Goal: Task Accomplishment & Management: Manage account settings

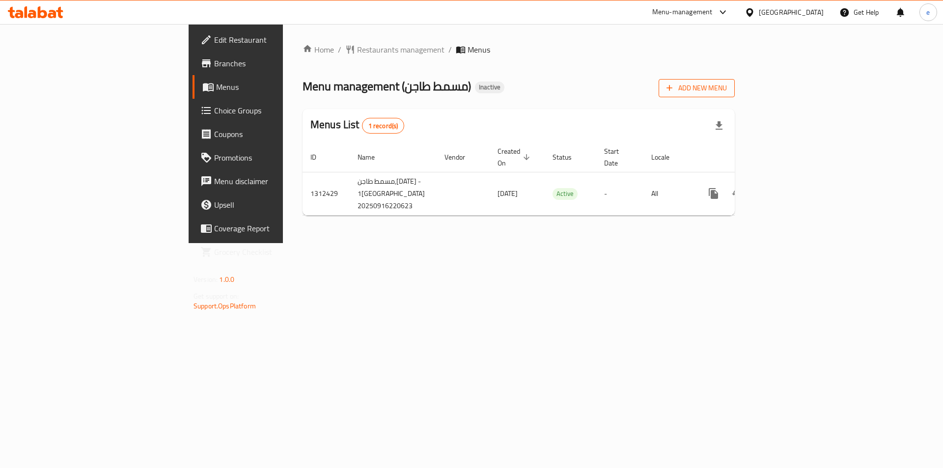
click at [727, 85] on span "Add New Menu" at bounding box center [696, 88] width 60 height 12
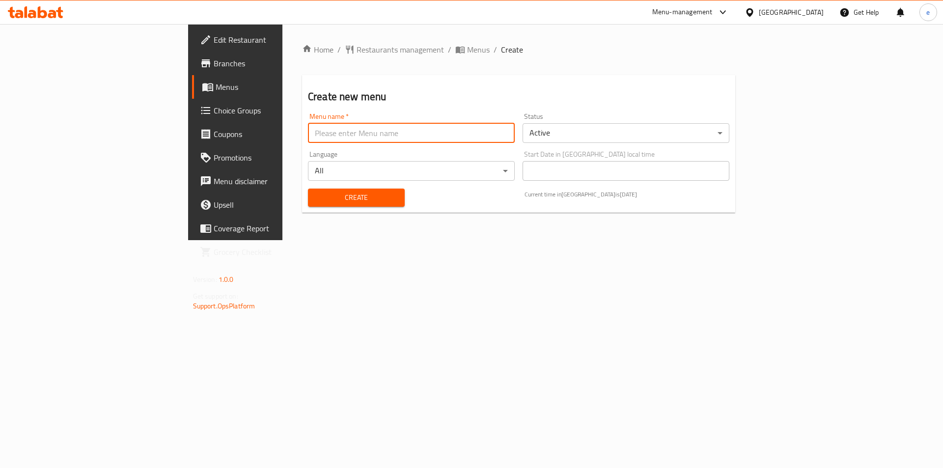
click at [308, 124] on input "text" at bounding box center [411, 133] width 207 height 20
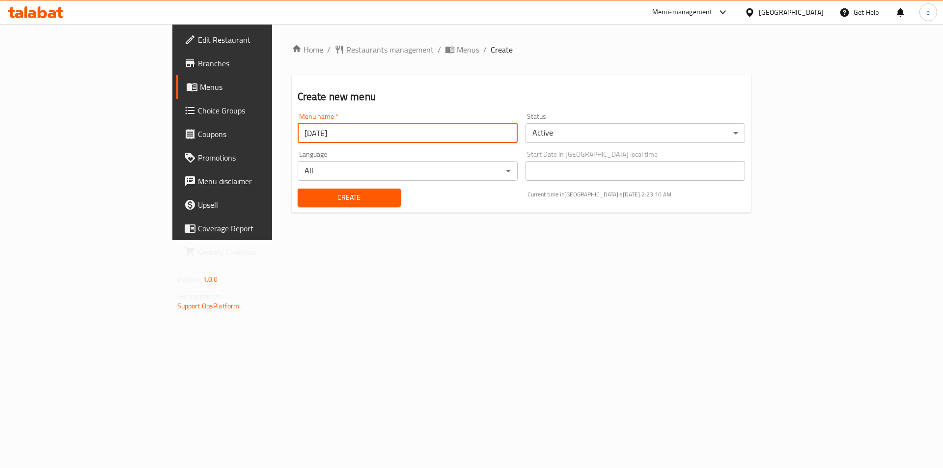
click at [298, 128] on input "[DATE]" at bounding box center [408, 133] width 220 height 20
type input "[DATE]"
click at [305, 202] on span "Create" at bounding box center [348, 198] width 87 height 12
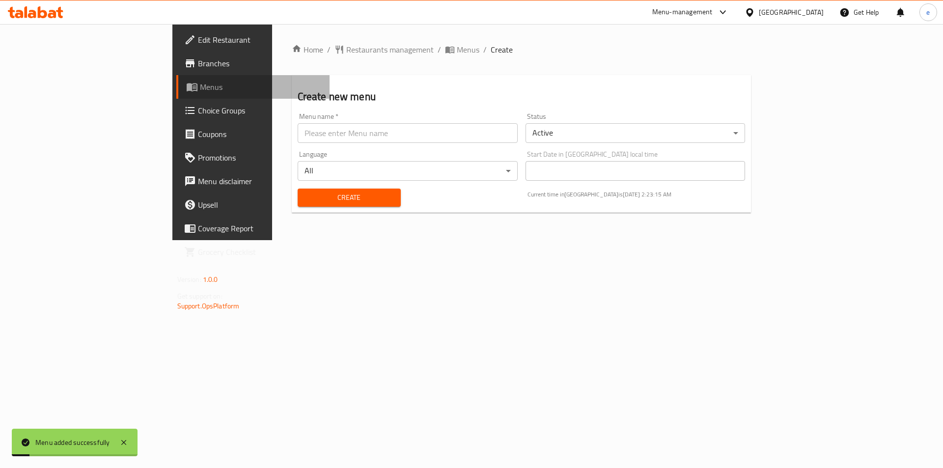
click at [200, 86] on span "Menus" at bounding box center [261, 87] width 122 height 12
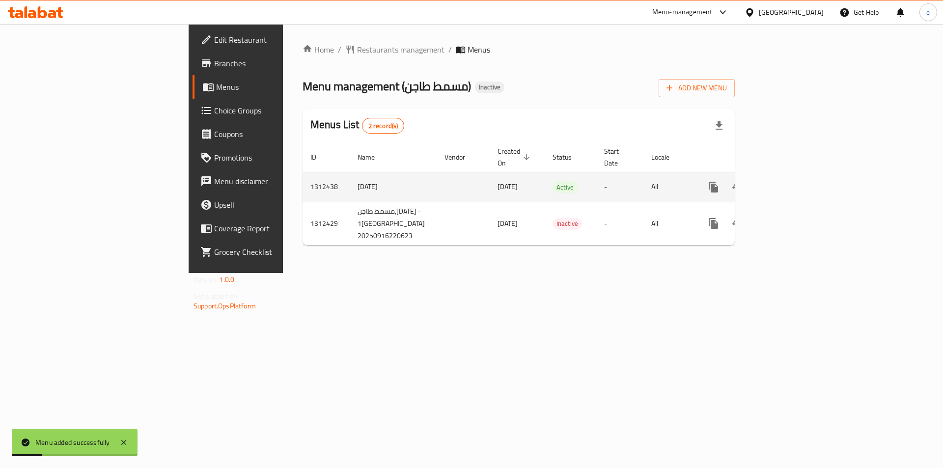
click at [790, 181] on icon "enhanced table" at bounding box center [784, 187] width 12 height 12
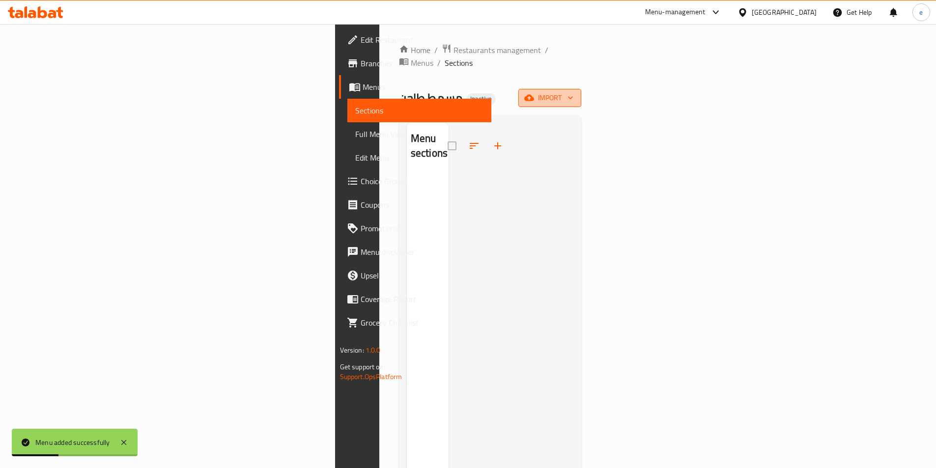
click at [581, 89] on button "import" at bounding box center [549, 98] width 63 height 18
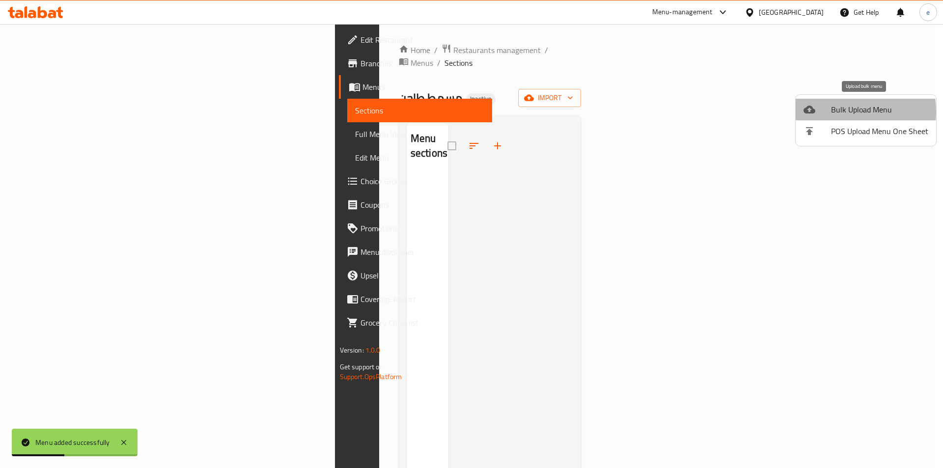
click at [836, 112] on span "Bulk Upload Menu" at bounding box center [879, 110] width 97 height 12
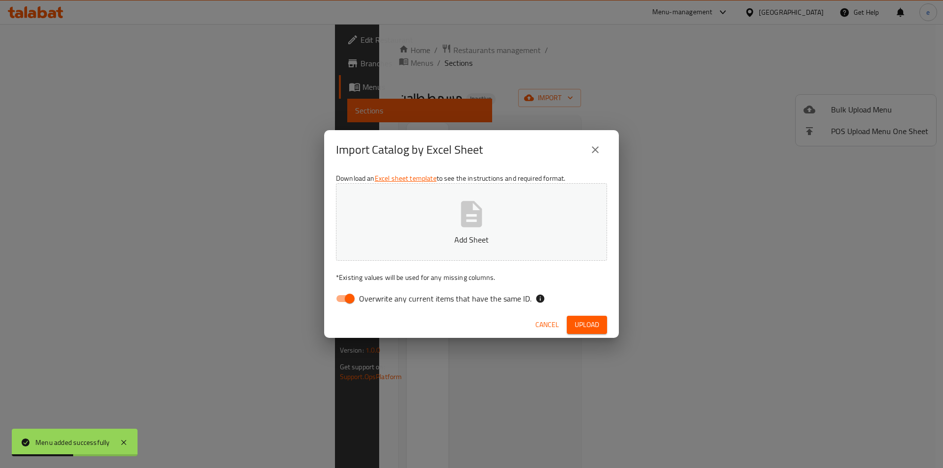
click at [569, 183] on div "Download an Excel sheet template to see the instructions and required format. A…" at bounding box center [471, 240] width 295 height 142
click at [347, 299] on input "Overwrite any current items that have the same ID." at bounding box center [350, 298] width 56 height 19
checkbox input "false"
click at [576, 321] on span "Upload" at bounding box center [587, 325] width 25 height 12
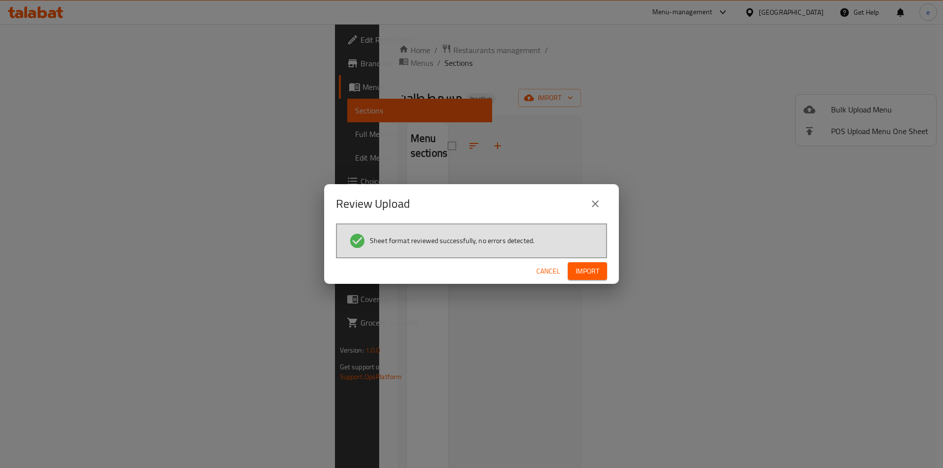
click at [596, 262] on button "Import" at bounding box center [587, 271] width 39 height 18
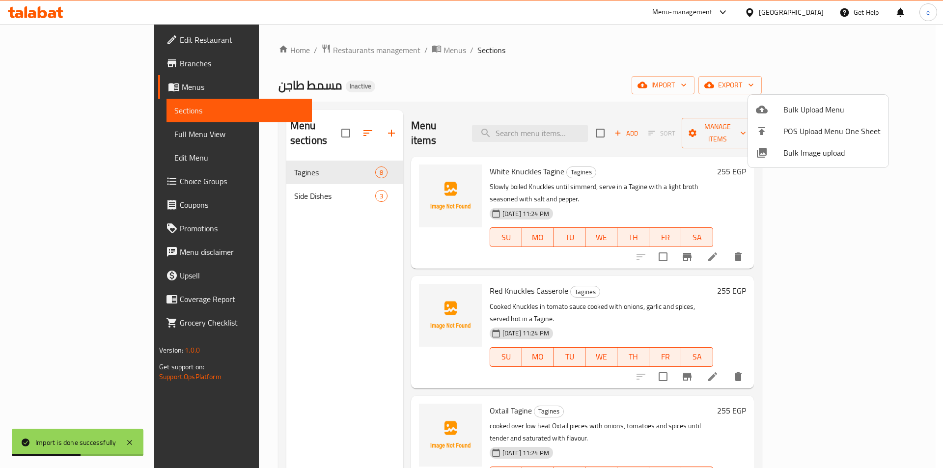
click at [281, 181] on div at bounding box center [471, 234] width 943 height 468
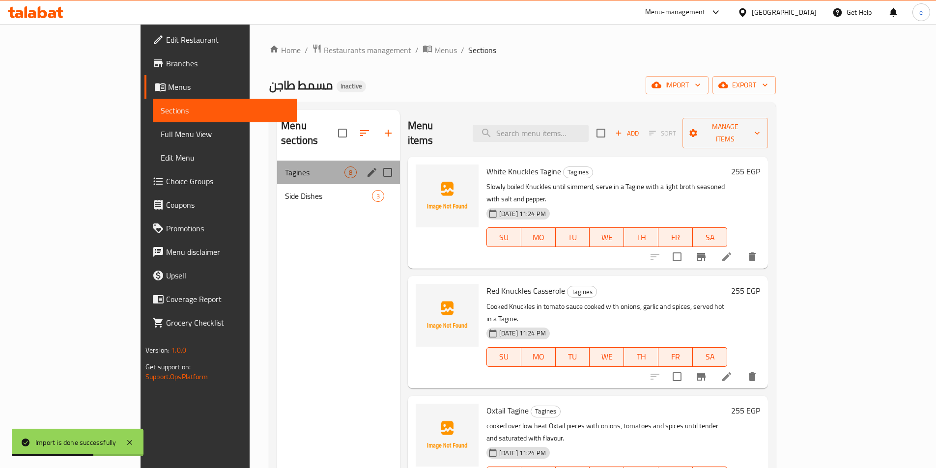
click at [287, 166] on div "Tagines 8" at bounding box center [338, 173] width 123 height 24
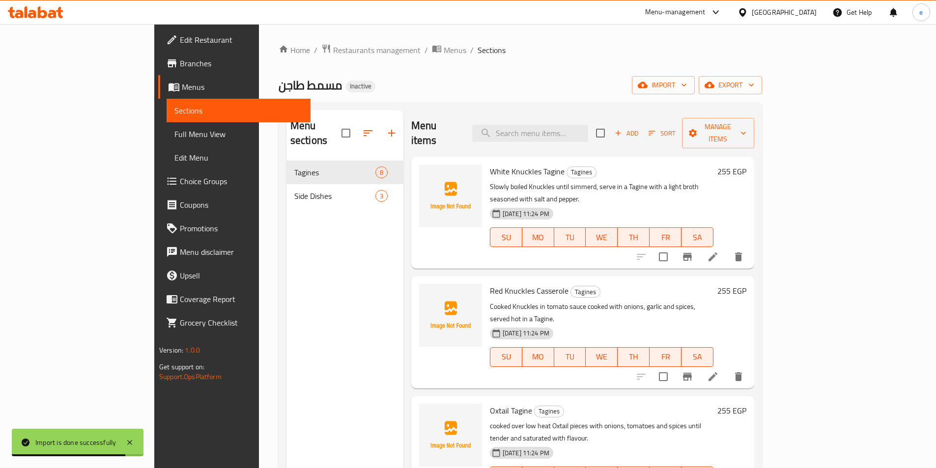
click at [174, 136] on span "Full Menu View" at bounding box center [238, 134] width 128 height 12
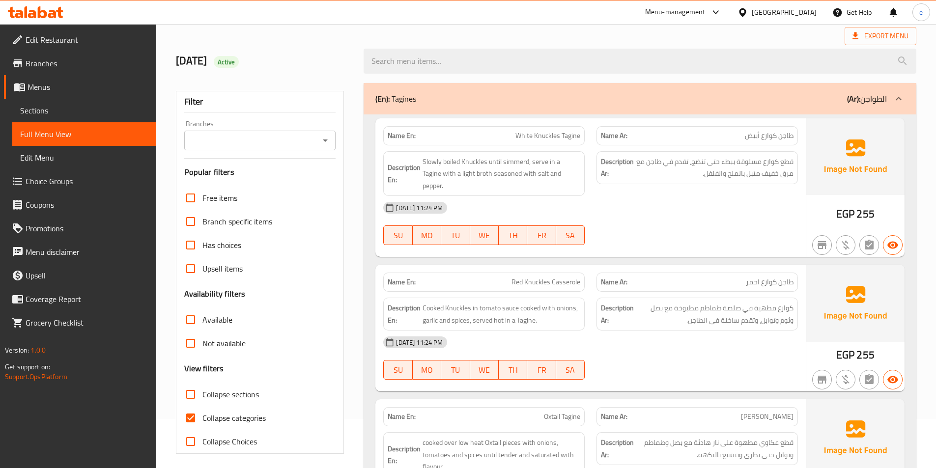
click at [207, 412] on span "Collapse categories" at bounding box center [233, 418] width 63 height 12
click at [202, 412] on input "Collapse categories" at bounding box center [191, 418] width 24 height 24
checkbox input "false"
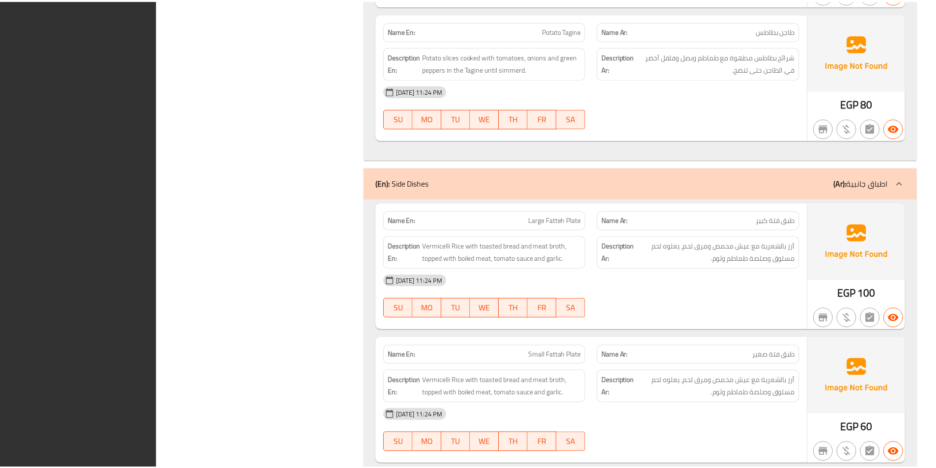
scroll to position [1278, 0]
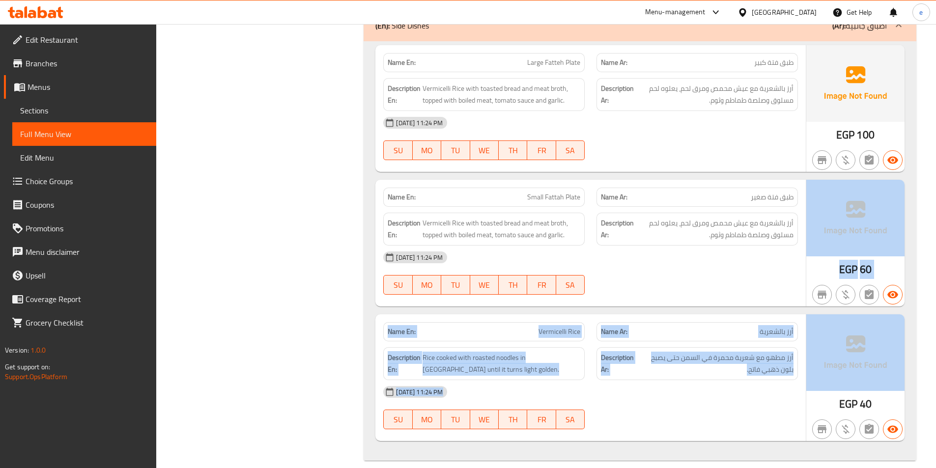
drag, startPoint x: 935, startPoint y: 380, endPoint x: 924, endPoint y: 202, distance: 178.1
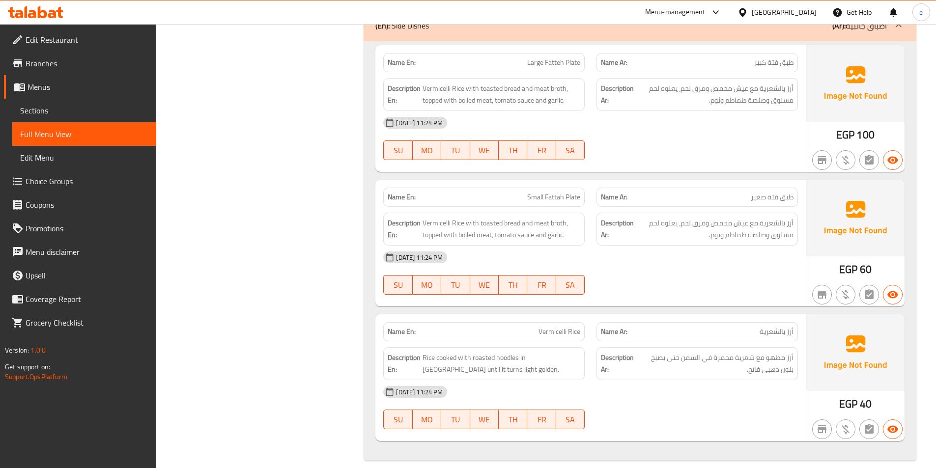
click at [910, 317] on div "Name En: Large Fatteh Plate Name Ar: طبق فتة كبير Description En: Vermicelli Ri…" at bounding box center [639, 250] width 553 height 419
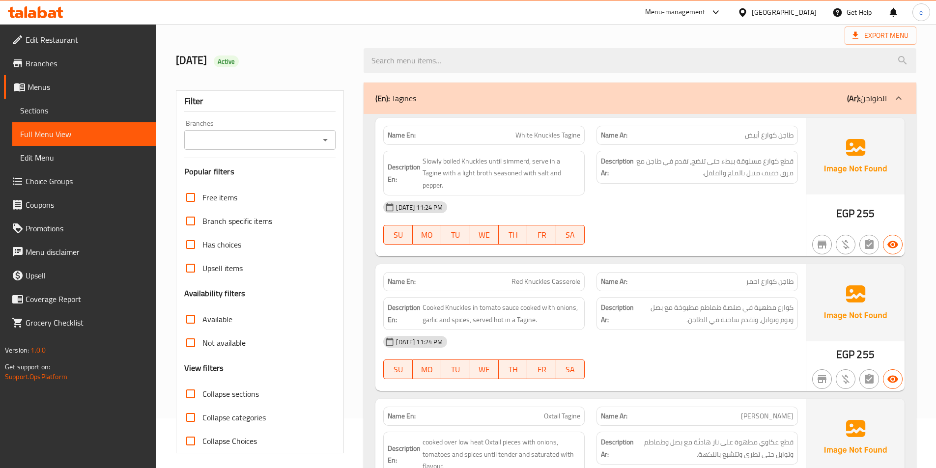
scroll to position [0, 0]
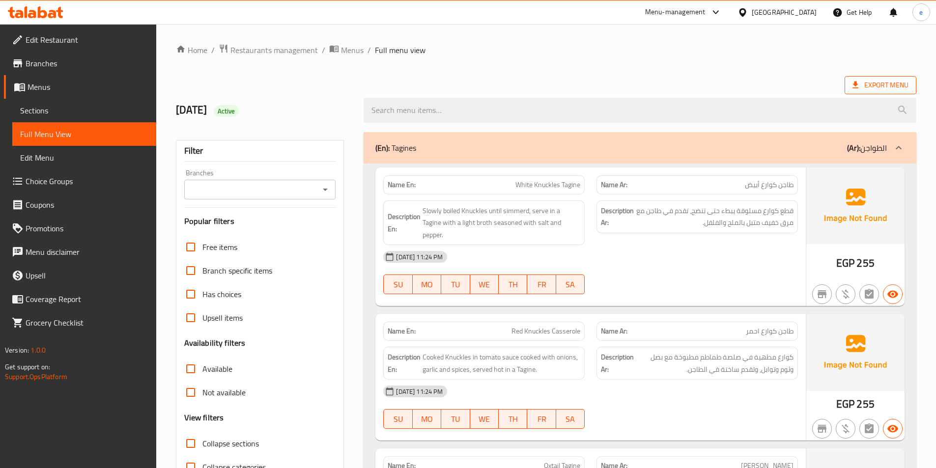
click at [874, 82] on span "Export Menu" at bounding box center [880, 85] width 56 height 12
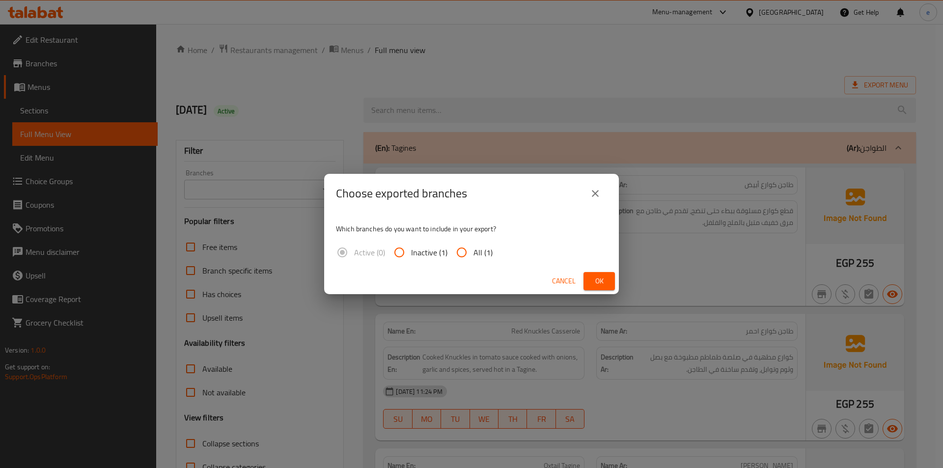
click at [464, 261] on input "All (1)" at bounding box center [462, 253] width 24 height 24
radio input "true"
click at [596, 277] on span "Ok" at bounding box center [599, 281] width 16 height 12
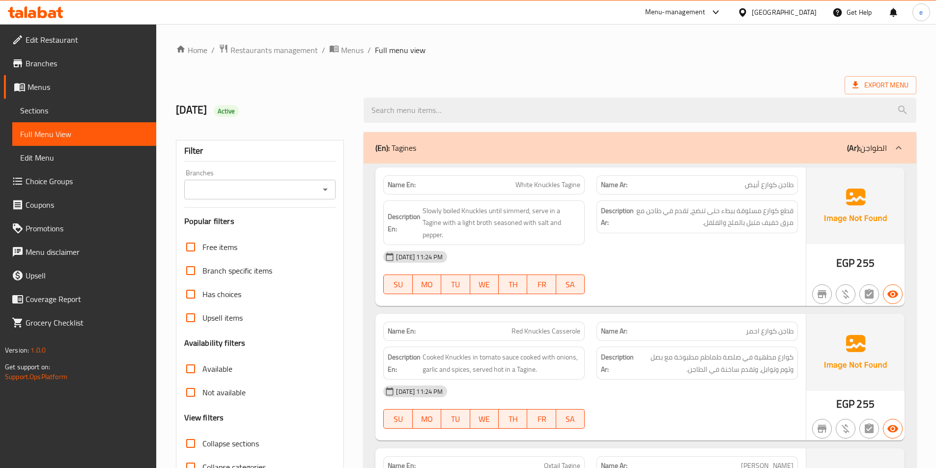
drag, startPoint x: 794, startPoint y: 209, endPoint x: 822, endPoint y: 218, distance: 28.7
click at [812, 214] on div "Name En: White Knuckles Tagine Name Ar: طاجن كوارع أبيض Description En: Slowly …" at bounding box center [639, 236] width 529 height 139
click at [79, 35] on span "Edit Restaurant" at bounding box center [87, 40] width 123 height 12
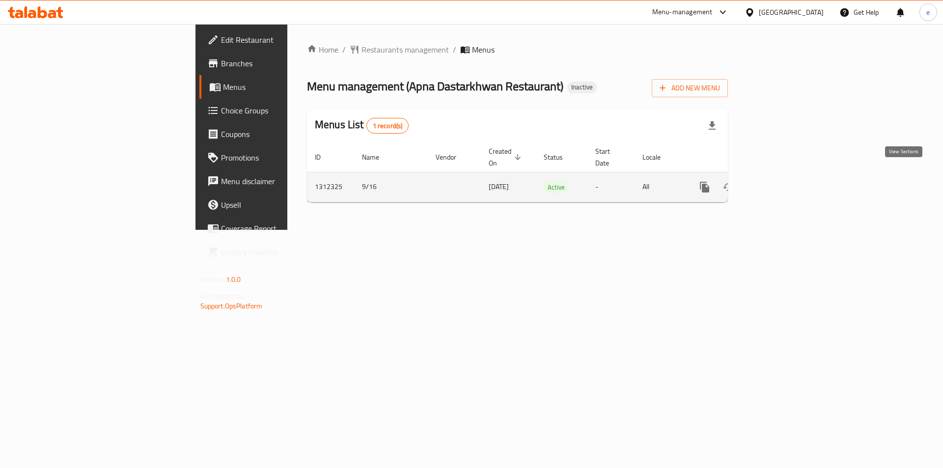
click at [781, 181] on icon "enhanced table" at bounding box center [776, 187] width 12 height 12
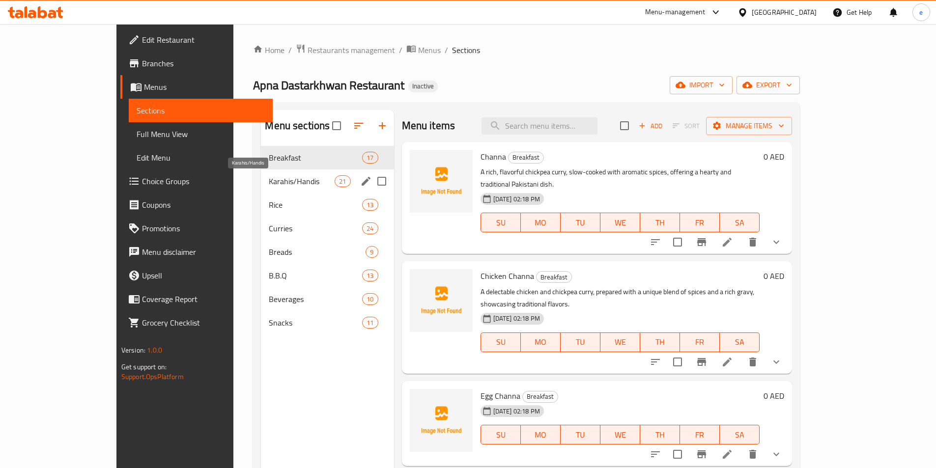
click at [275, 177] on span "Karahis/Handis" at bounding box center [302, 181] width 66 height 12
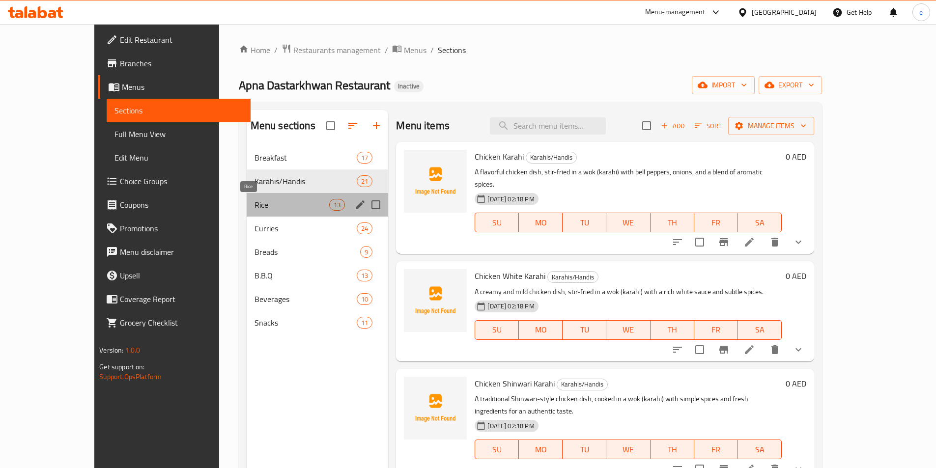
click at [264, 199] on span "Rice" at bounding box center [291, 205] width 75 height 12
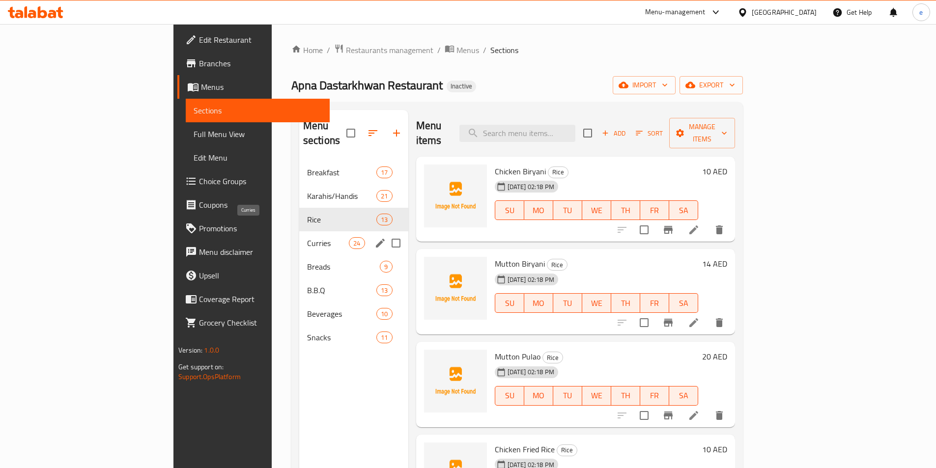
click at [307, 237] on span "Curries" at bounding box center [328, 243] width 42 height 12
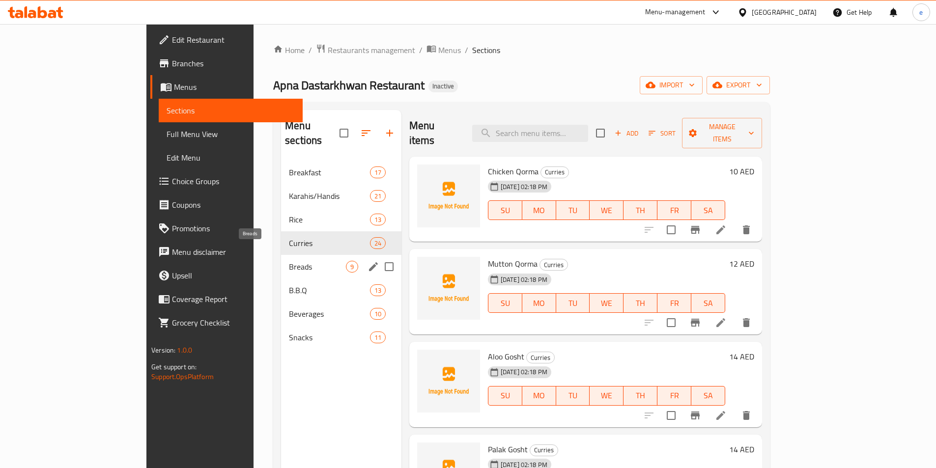
click at [289, 261] on span "Breads" at bounding box center [317, 267] width 57 height 12
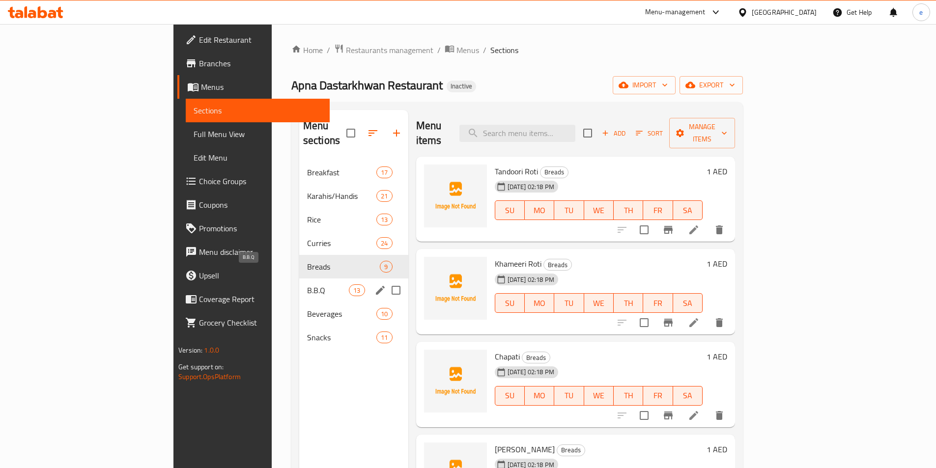
click at [307, 284] on span "B.B.Q" at bounding box center [328, 290] width 42 height 12
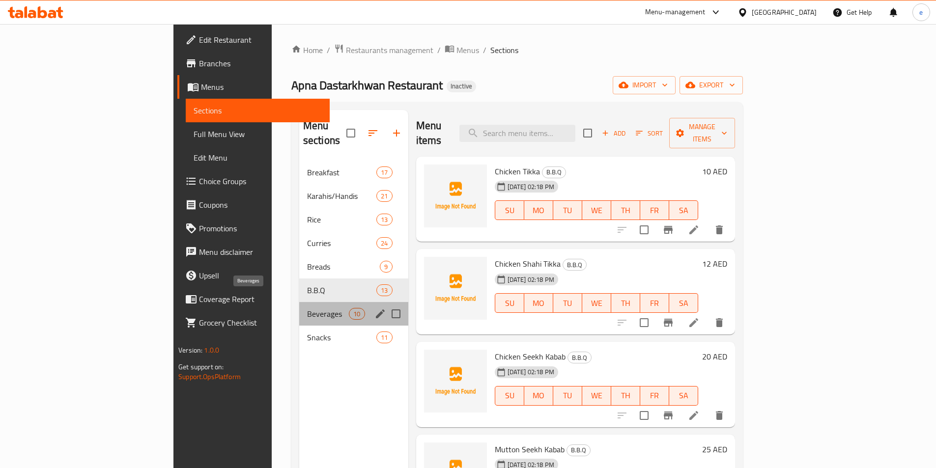
click at [307, 308] on span "Beverages" at bounding box center [328, 314] width 42 height 12
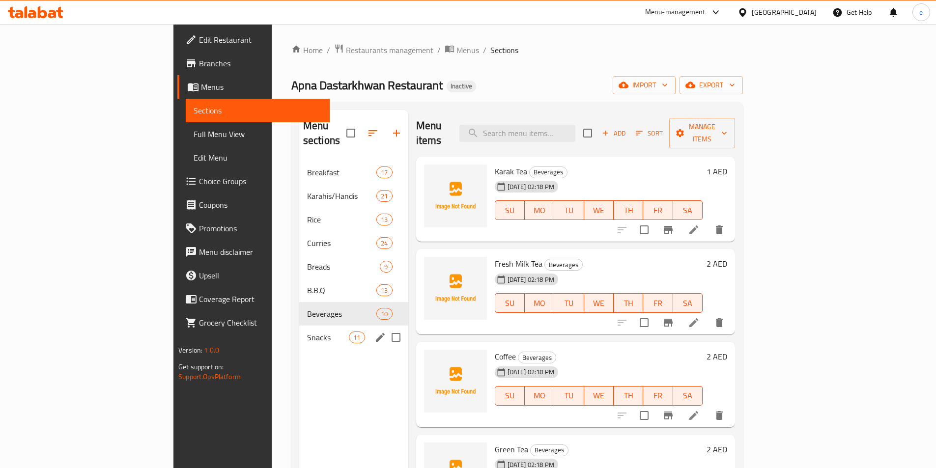
click at [299, 332] on div "Snacks 11" at bounding box center [353, 338] width 109 height 24
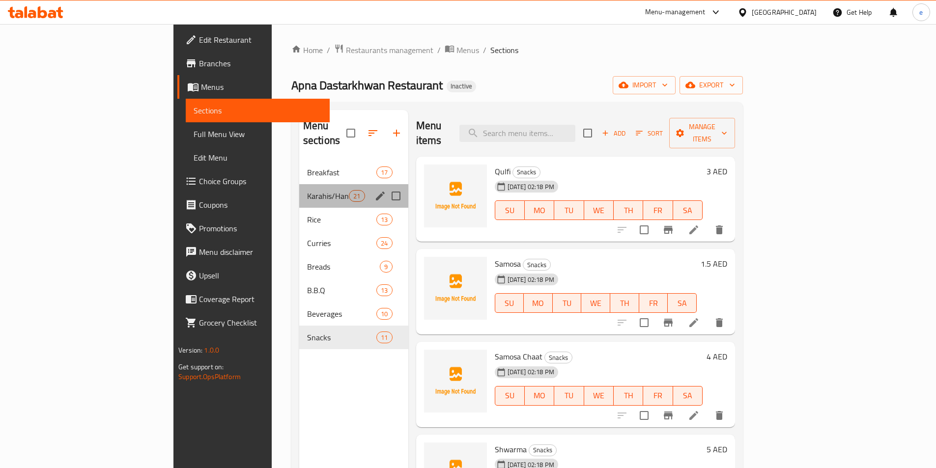
click at [299, 184] on div "Karahis/Handis 21" at bounding box center [353, 196] width 109 height 24
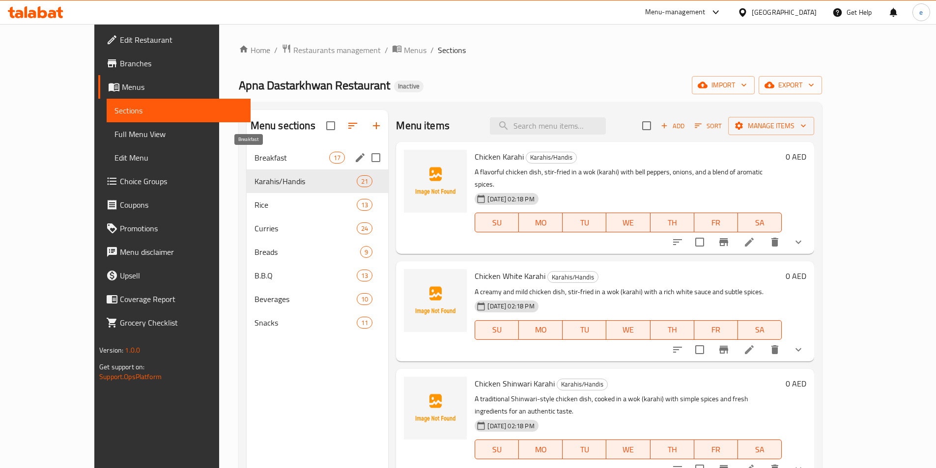
click at [276, 157] on span "Breakfast" at bounding box center [291, 158] width 75 height 12
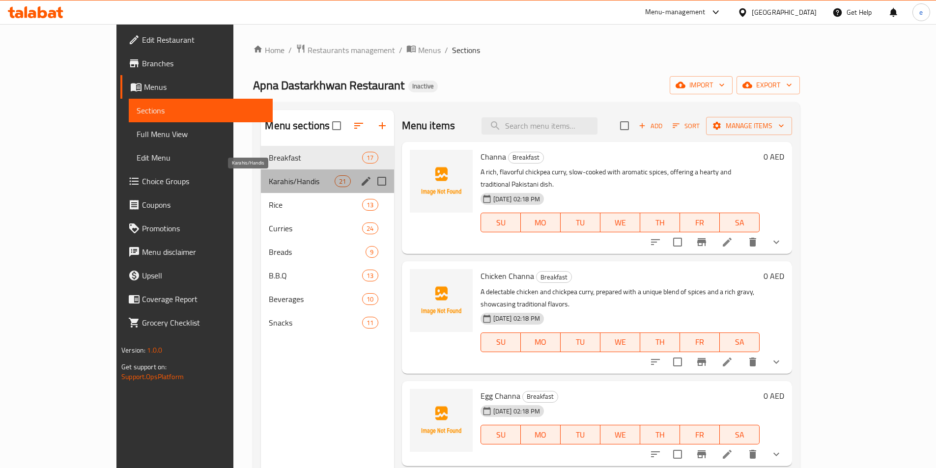
click at [269, 185] on span "Karahis/Handis" at bounding box center [302, 181] width 66 height 12
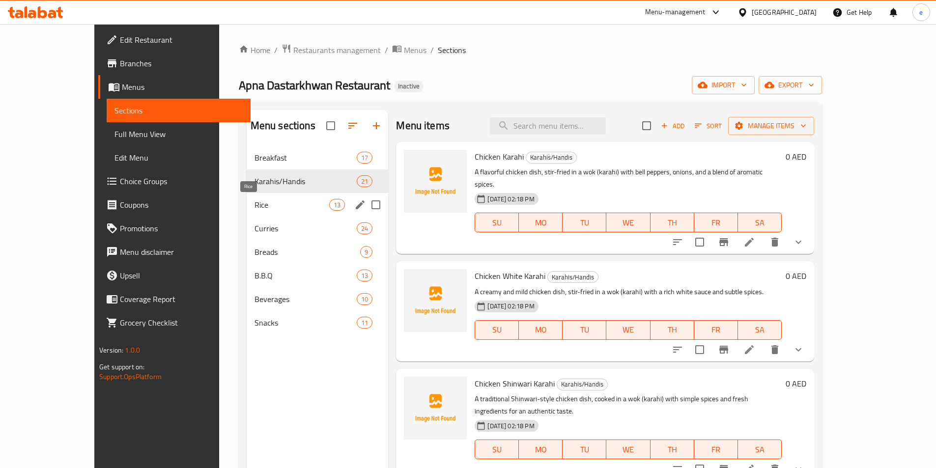
click at [258, 200] on span "Rice" at bounding box center [291, 205] width 75 height 12
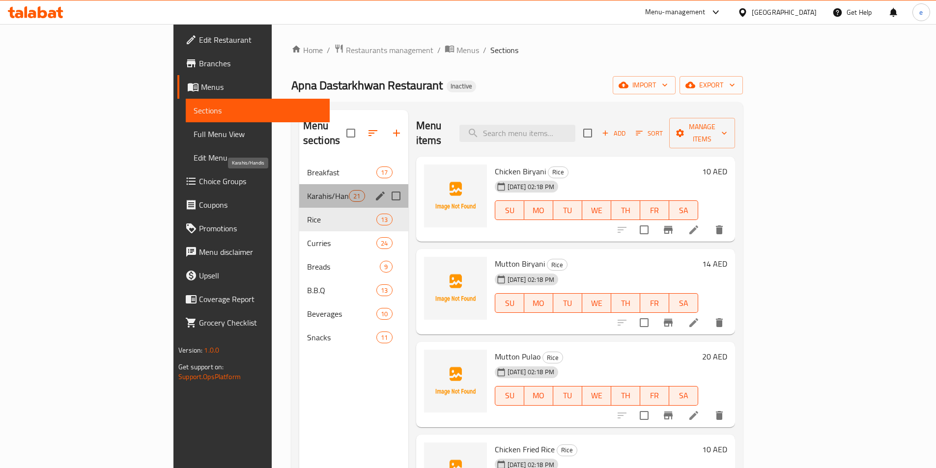
click at [307, 190] on span "Karahis/Handis" at bounding box center [328, 196] width 42 height 12
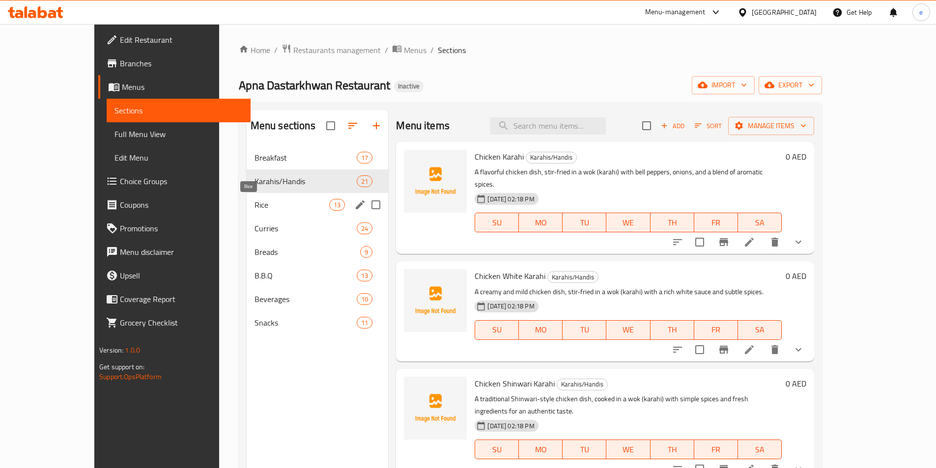
click at [263, 203] on span "Rice" at bounding box center [291, 205] width 75 height 12
